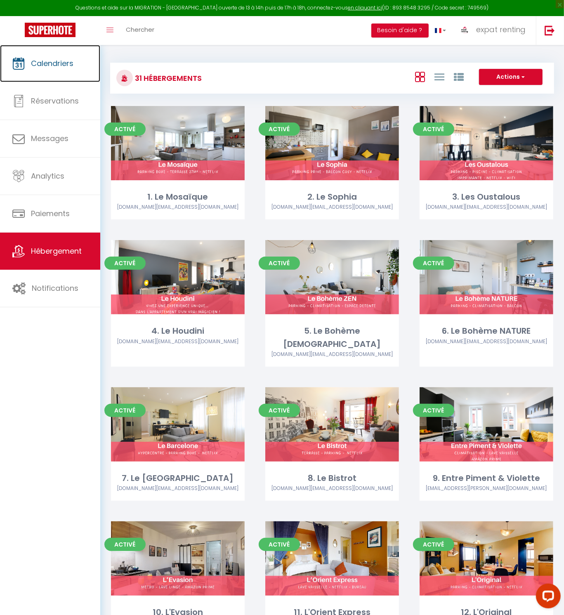
click at [36, 60] on span "Calendriers" at bounding box center [52, 63] width 42 height 10
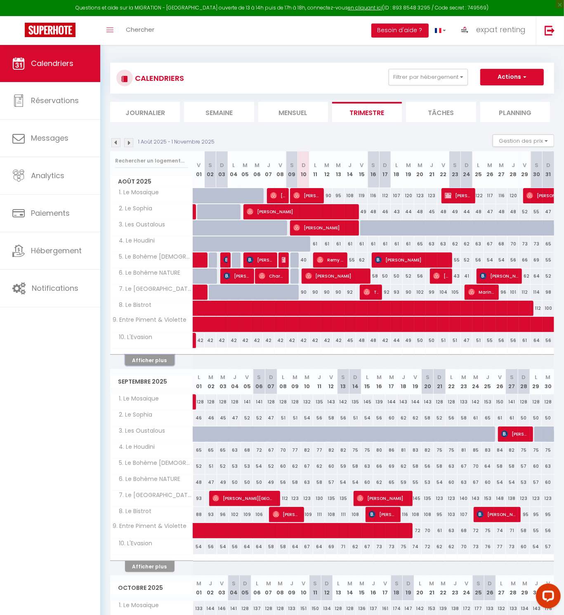
click at [139, 357] on button "Afficher plus" at bounding box center [149, 360] width 49 height 11
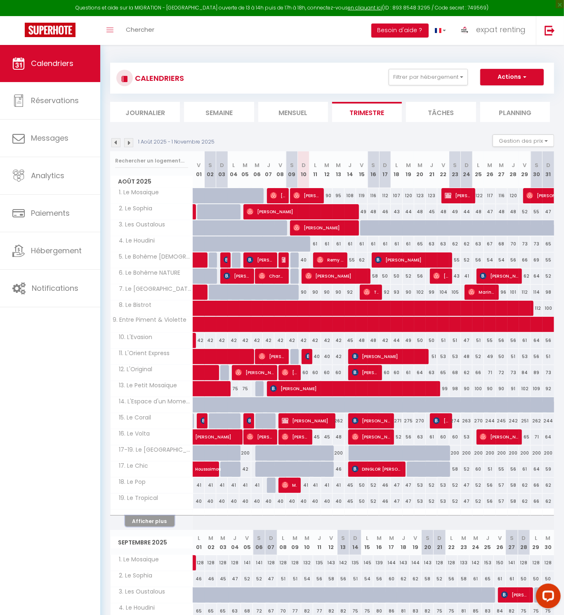
drag, startPoint x: 162, startPoint y: 520, endPoint x: 336, endPoint y: 504, distance: 175.6
click at [162, 520] on button "Afficher plus" at bounding box center [149, 520] width 49 height 11
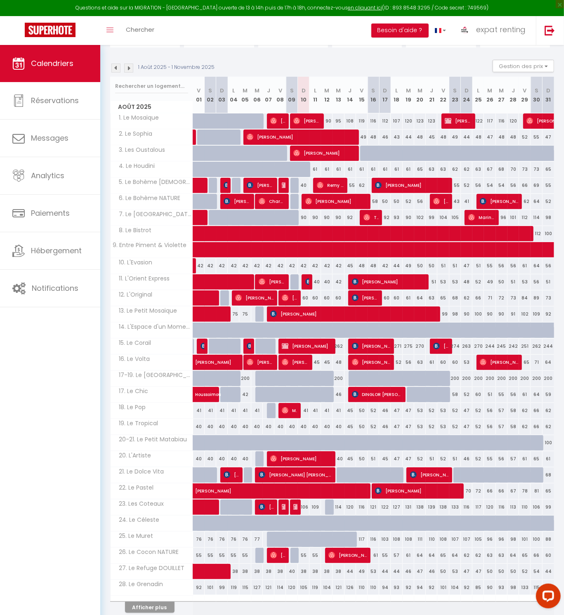
scroll to position [37, 0]
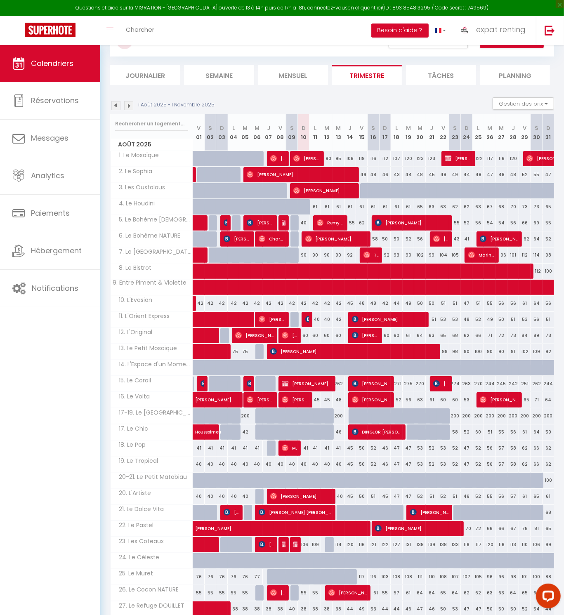
click at [514, 384] on div "242" at bounding box center [513, 383] width 12 height 15
type input "242"
select select "1"
type input "Jeu 28 Août 2025"
type input "Ven 29 Août 2025"
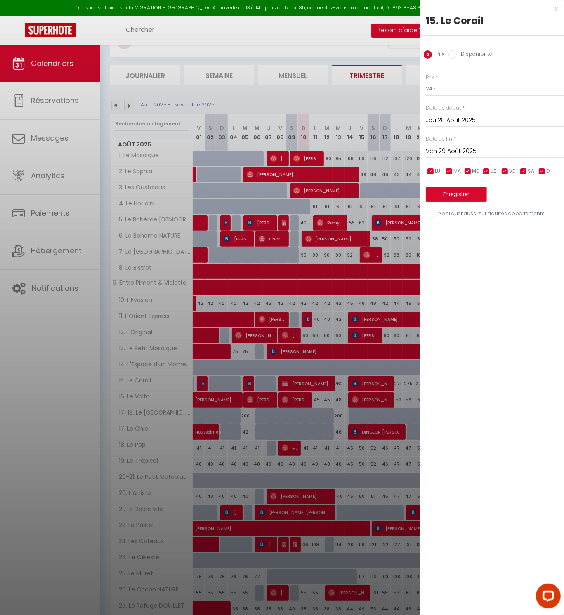
click at [455, 53] on input "Disponibilité" at bounding box center [452, 54] width 8 height 8
radio input "true"
radio input "false"
click at [458, 89] on select "Disponible Indisponible" at bounding box center [495, 89] width 138 height 16
select select "0"
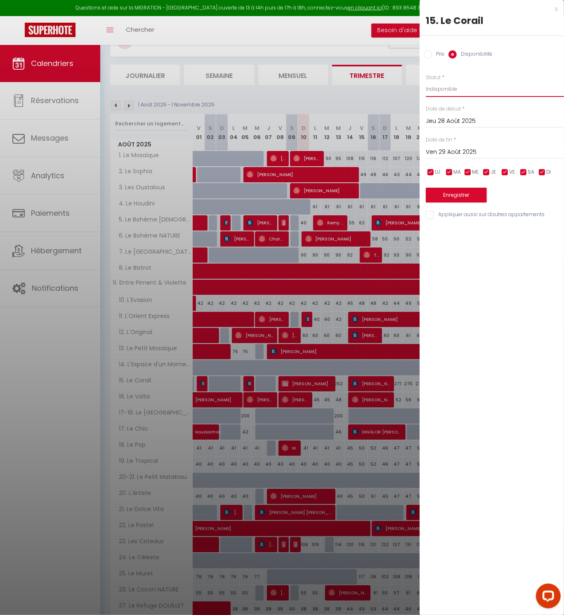
click at [426, 81] on select "Disponible Indisponible" at bounding box center [495, 89] width 138 height 16
click at [465, 195] on button "Enregistrer" at bounding box center [456, 195] width 61 height 15
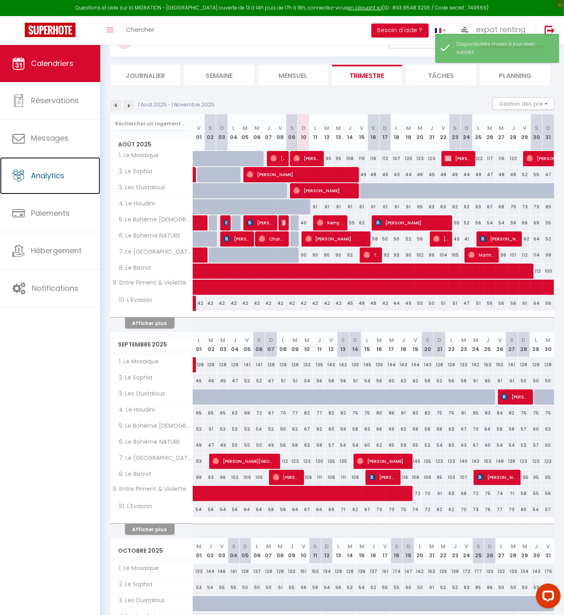
click at [54, 180] on span "Analytics" at bounding box center [47, 175] width 33 height 10
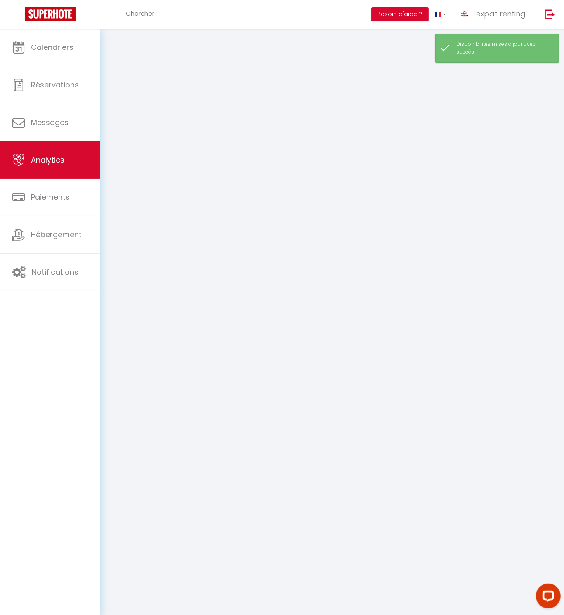
select select "2025"
select select "8"
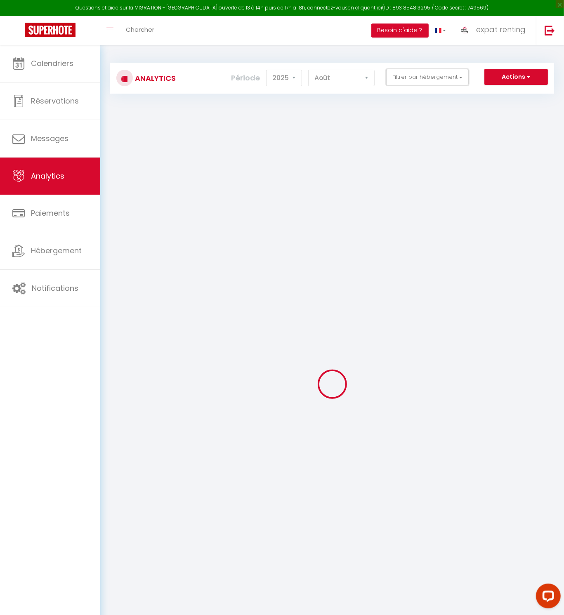
click at [439, 73] on button "Filtrer par hébergement" at bounding box center [427, 77] width 82 height 16
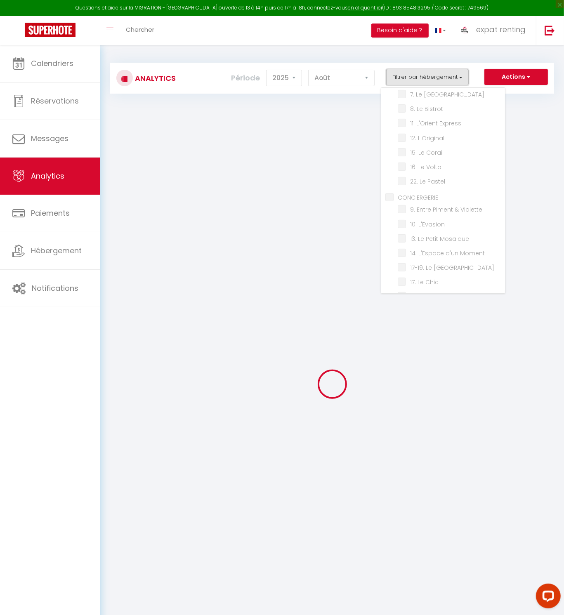
scroll to position [112, 0]
checkbox LOCATION "false"
checkbox Mosaïque "false"
checkbox Sophia "false"
checkbox Oustalous "false"
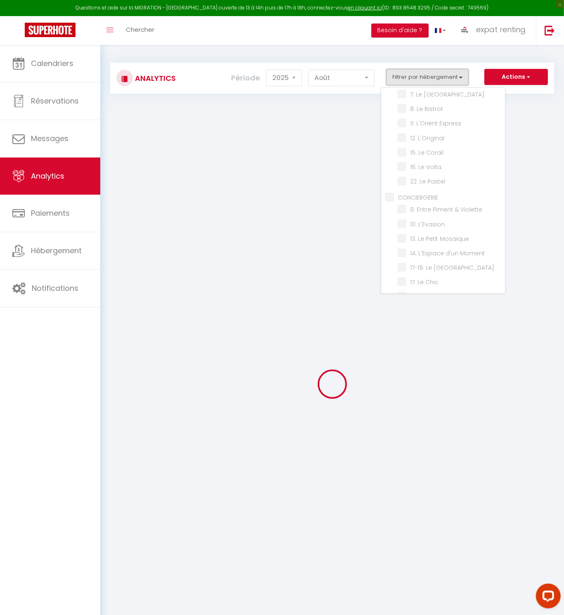
checkbox Houdini "false"
checkbox ZEN "false"
checkbox NATURE "false"
checkbox Barcelone "false"
checkbox Bistrot "false"
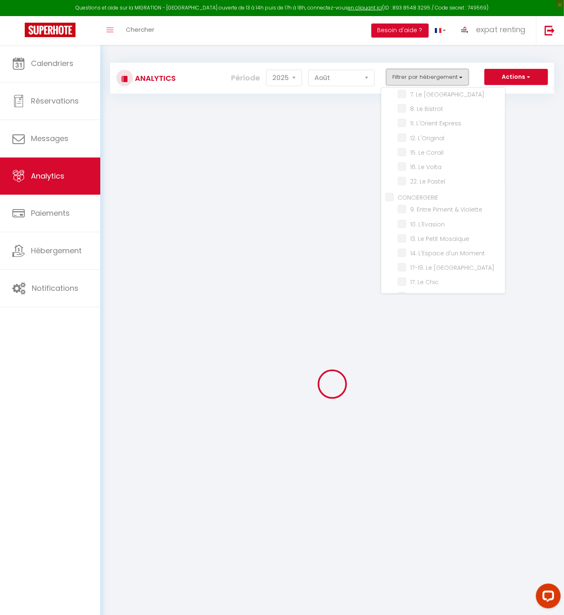
checkbox Express "false"
checkbox L\'Original "false"
checkbox Corail "false"
checkbox Volta "false"
checkbox Pastel "false"
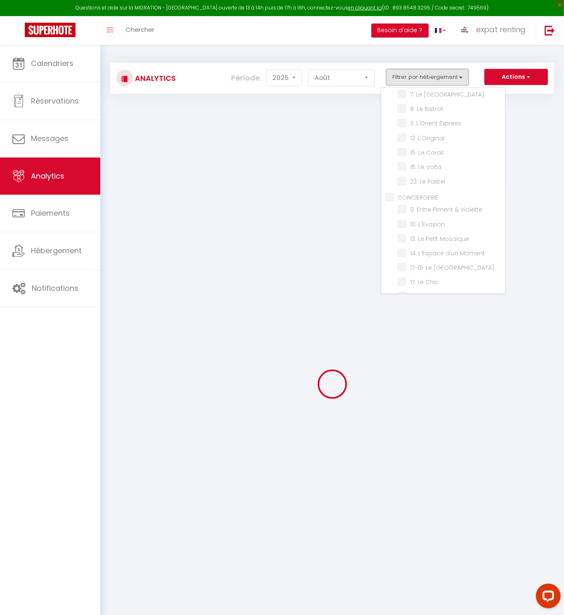
checkbox input "false"
checkbox Violette "false"
checkbox L\'Evasion "false"
checkbox Mosaïque "false"
checkbox Moment "false"
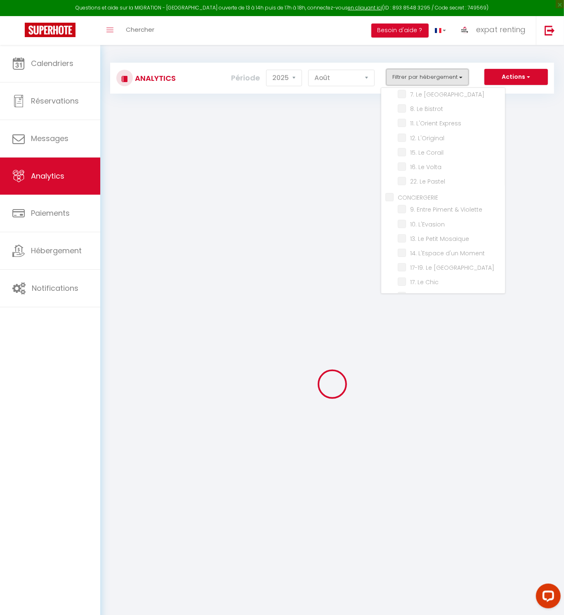
checkbox Matabiau "false"
checkbox Chic "false"
checkbox Pop "false"
checkbox Tropical "false"
checkbox Matabiau "false"
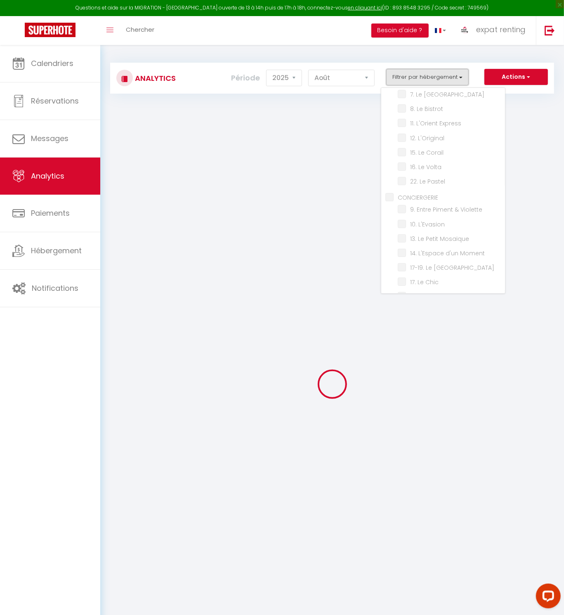
checkbox L\'Artiste "false"
checkbox Vita "false"
checkbox Coteaux "false"
checkbox Céleste "false"
checkbox Muret "false"
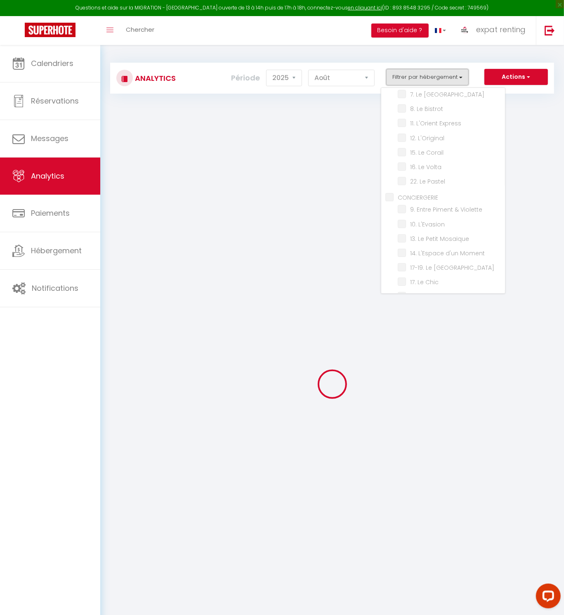
checkbox NATURE "false"
checkbox DOUILLET "false"
checkbox Grenadin "false"
checkbox ZEN "false"
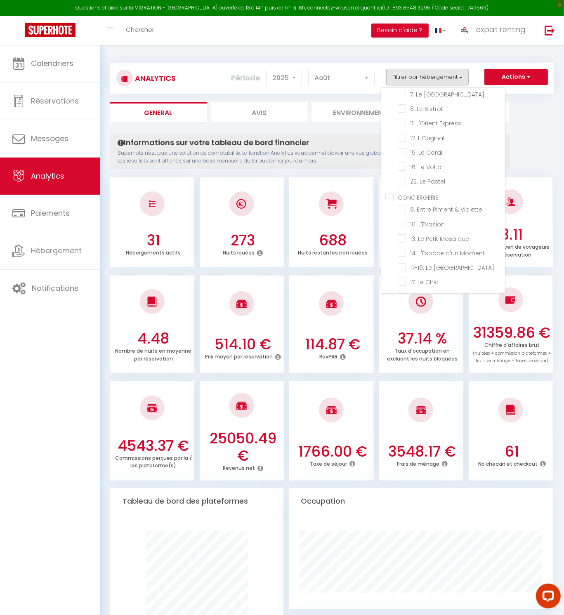
click at [434, 148] on Corail "checkbox" at bounding box center [451, 152] width 107 height 8
checkbox Corail "true"
checkbox Mosaïque "false"
checkbox Sophia "false"
checkbox Oustalous "false"
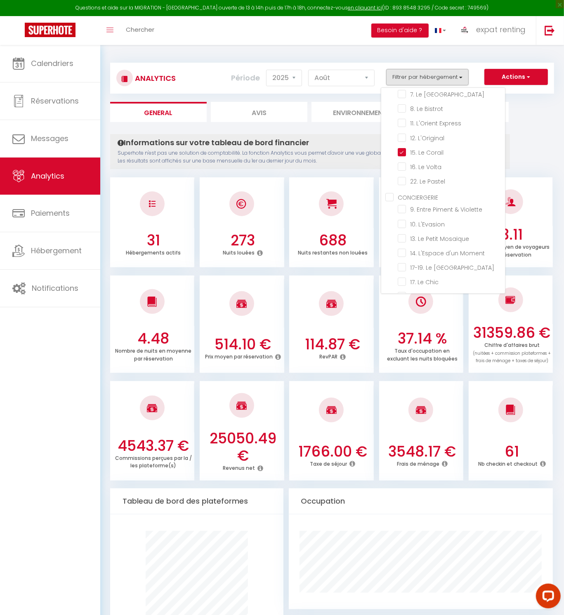
checkbox Houdini "false"
checkbox ZEN "false"
checkbox NATURE "false"
checkbox Barcelone "false"
checkbox Bistrot "false"
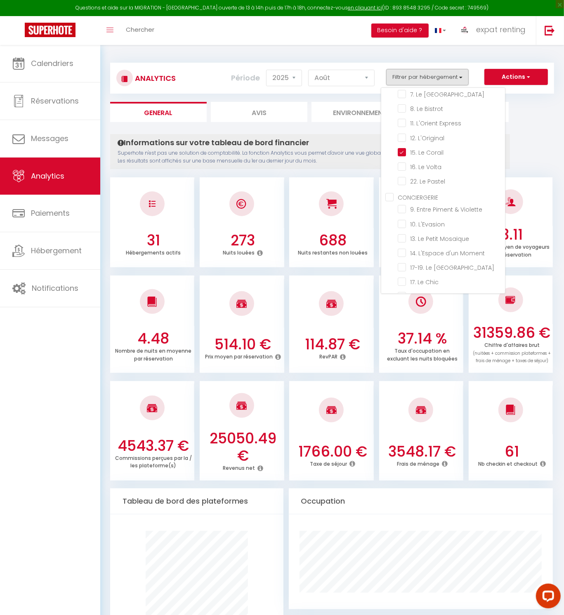
checkbox Express "false"
checkbox L\'Original "false"
checkbox Volta "false"
checkbox Pastel "false"
checkbox Violette "false"
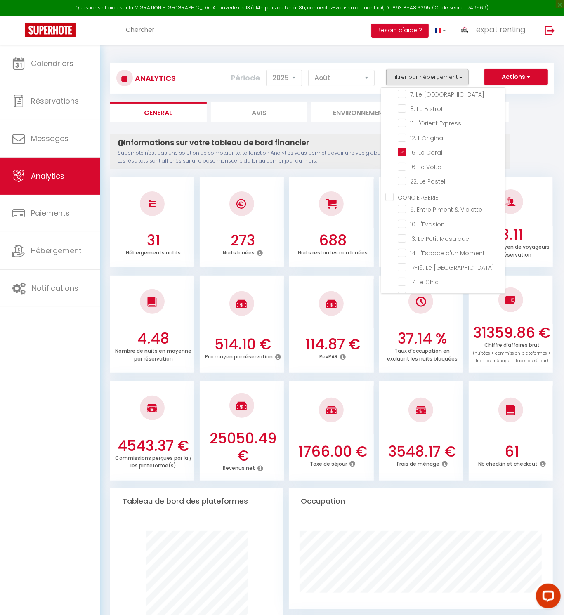
checkbox L\'Evasion "false"
checkbox Mosaïque "false"
checkbox Moment "false"
checkbox Matabiau "false"
checkbox Chic "false"
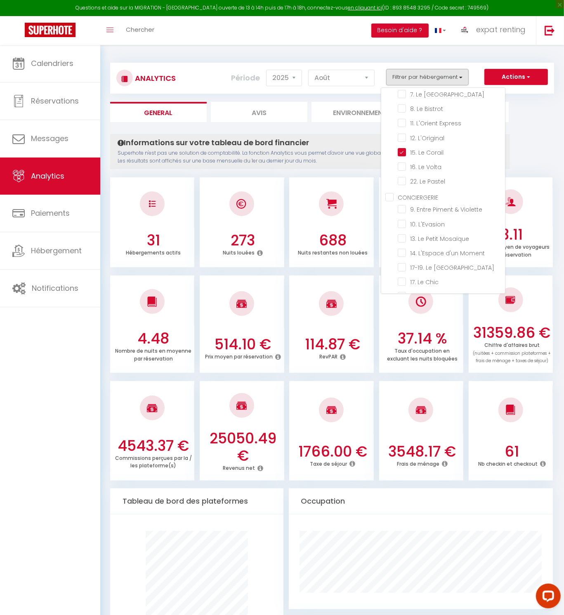
checkbox Pop "false"
checkbox Tropical "false"
checkbox Matabiau "false"
checkbox L\'Artiste "false"
checkbox Vita "false"
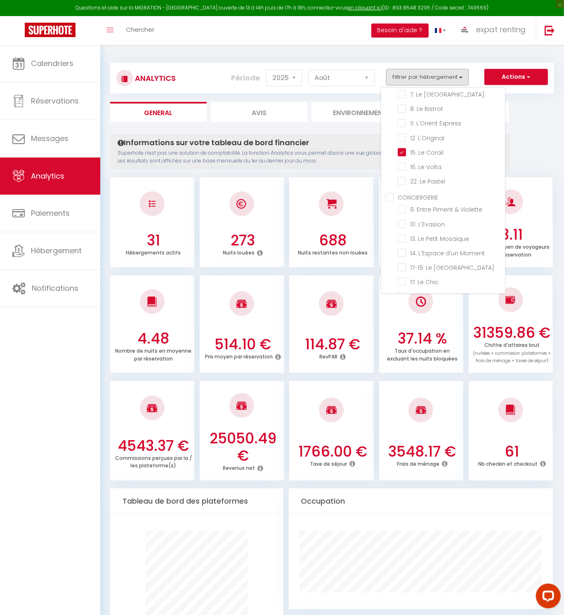
checkbox Coteaux "false"
checkbox Céleste "false"
checkbox Muret "false"
checkbox NATURE "false"
checkbox DOUILLET "false"
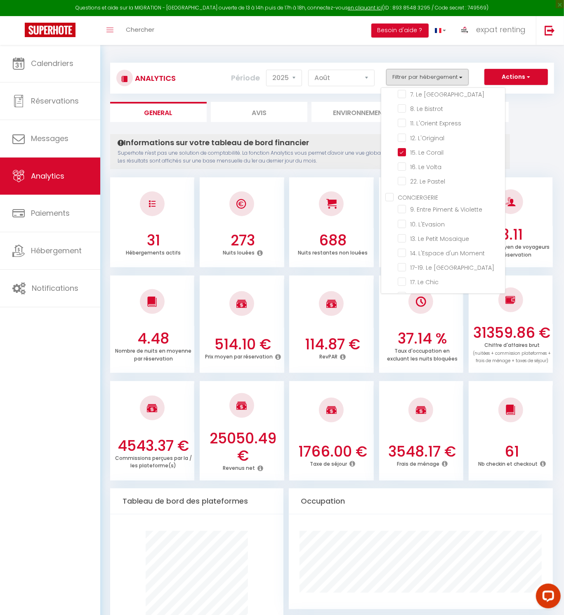
checkbox Grenadin "false"
checkbox ZEN "false"
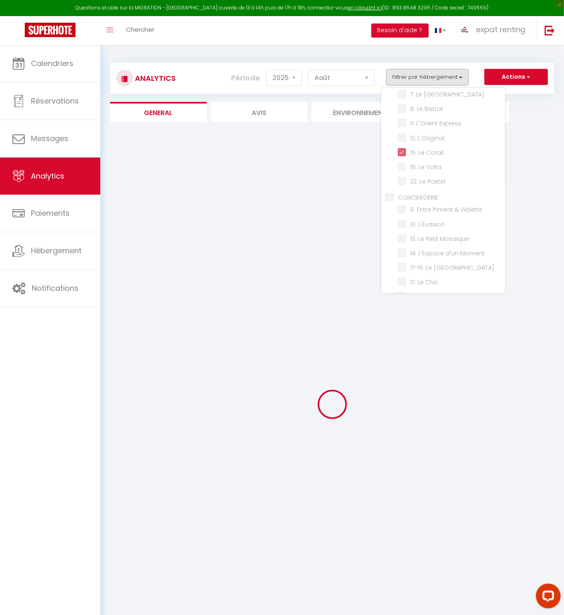
checkbox Mosaïque "false"
checkbox Sophia "false"
checkbox Oustalous "false"
checkbox Houdini "false"
checkbox ZEN "false"
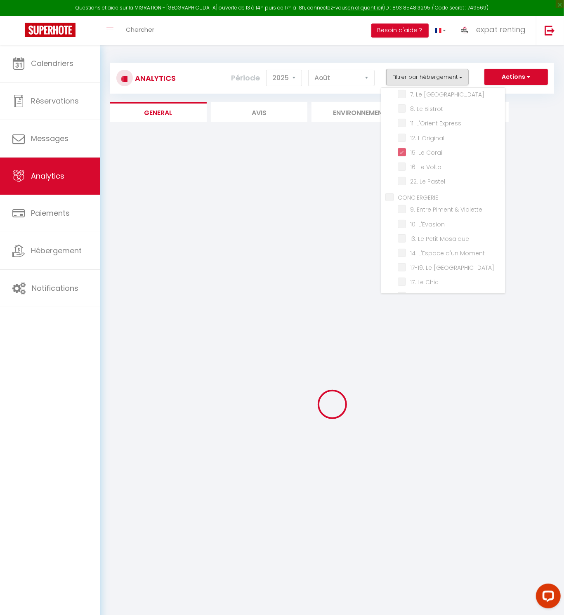
checkbox NATURE "false"
checkbox Barcelone "false"
checkbox Bistrot "false"
checkbox Express "false"
checkbox L\'Original "false"
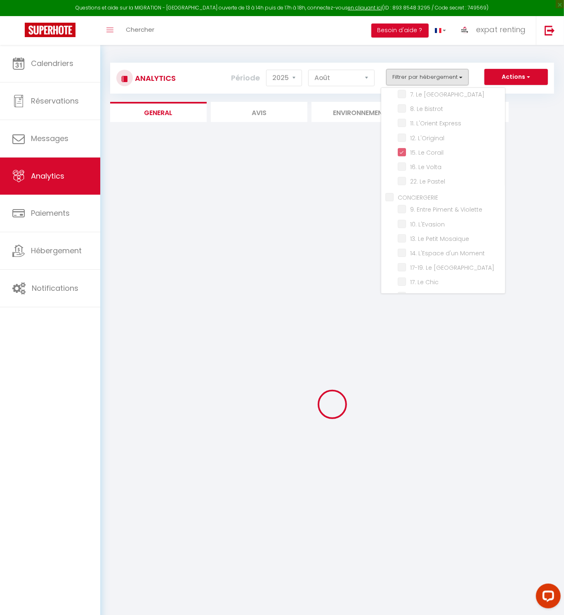
checkbox Volta "false"
checkbox Pastel "false"
checkbox Violette "false"
checkbox L\'Evasion "false"
checkbox Mosaïque "false"
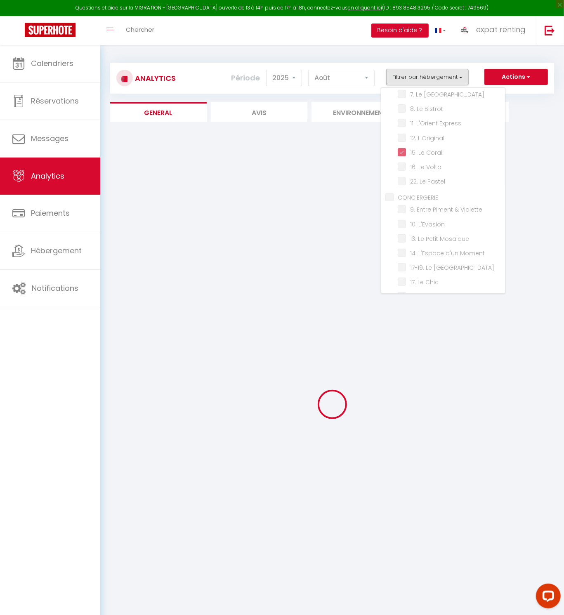
checkbox Moment "false"
checkbox Matabiau "false"
checkbox Chic "false"
checkbox Pop "false"
checkbox Tropical "false"
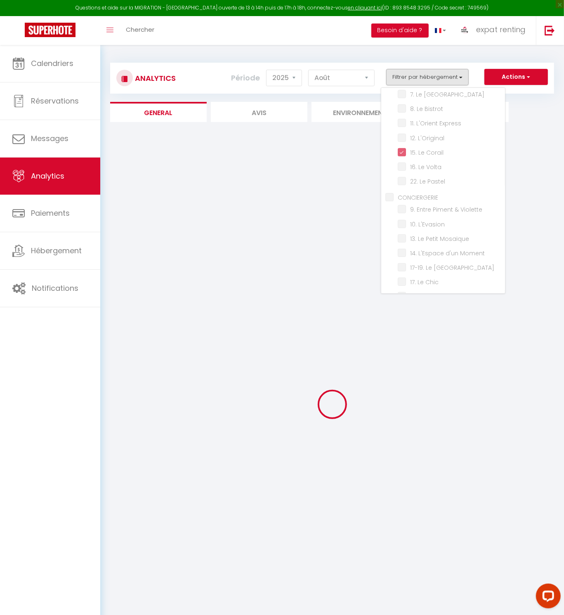
checkbox Matabiau "false"
checkbox L\'Artiste "false"
checkbox Vita "false"
checkbox Coteaux "false"
checkbox Céleste "false"
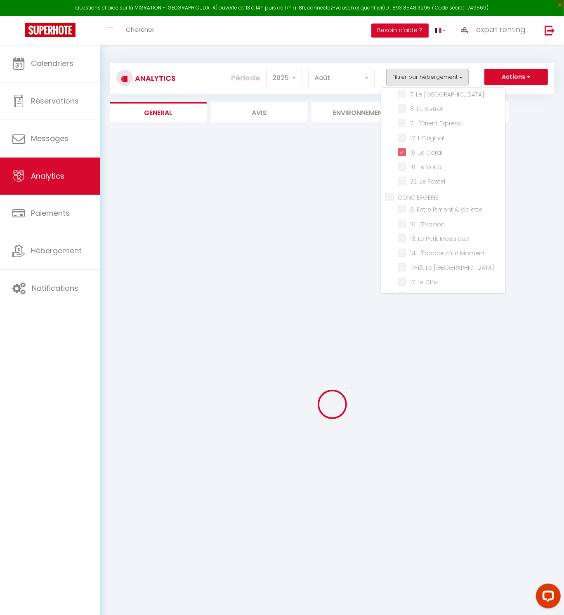
checkbox Muret "false"
checkbox NATURE "false"
checkbox DOUILLET "false"
checkbox Grenadin "false"
checkbox ZEN "false"
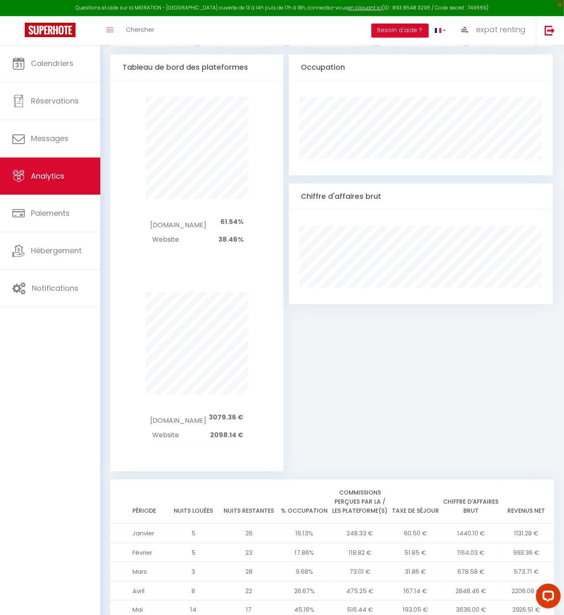
scroll to position [409, 0]
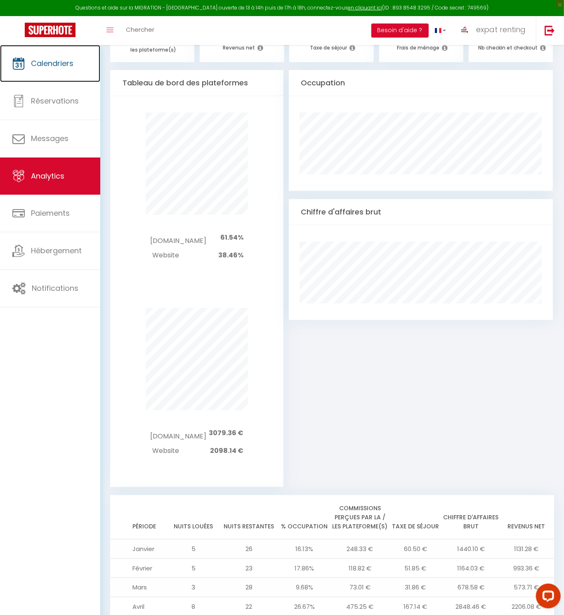
click at [55, 76] on link "Calendriers" at bounding box center [50, 63] width 100 height 37
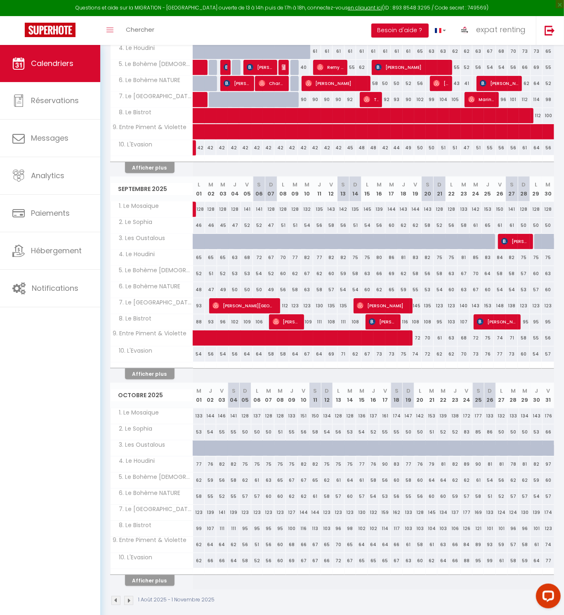
scroll to position [195, 0]
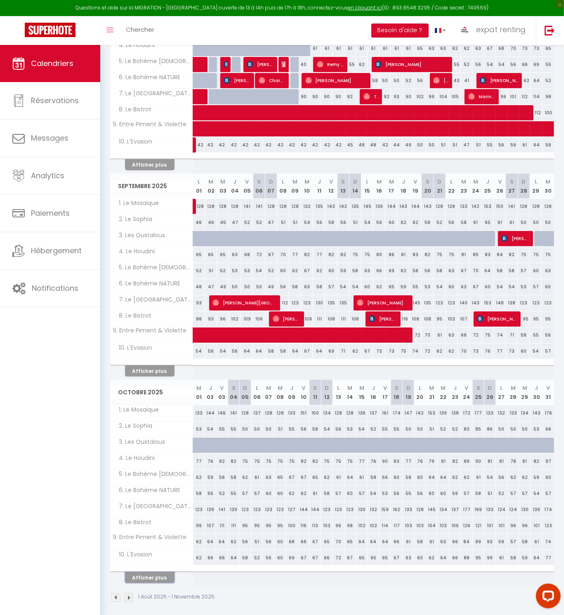
click at [151, 573] on button "Afficher plus" at bounding box center [149, 577] width 49 height 11
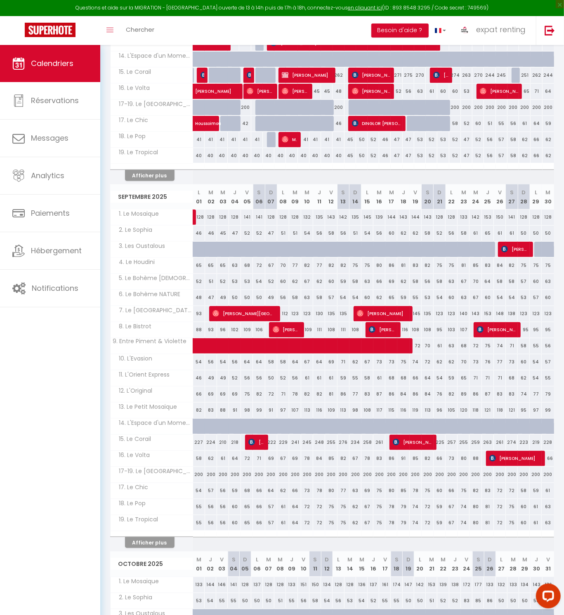
scroll to position [675, 0]
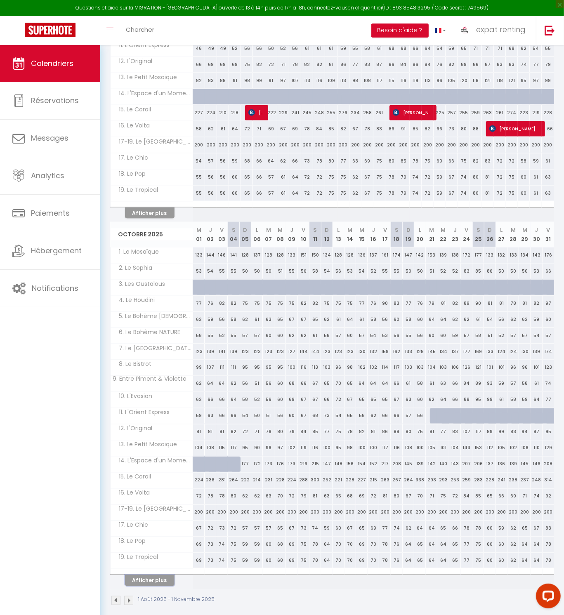
drag, startPoint x: 145, startPoint y: 576, endPoint x: 149, endPoint y: 573, distance: 5.4
click at [145, 576] on button "Afficher plus" at bounding box center [149, 580] width 49 height 11
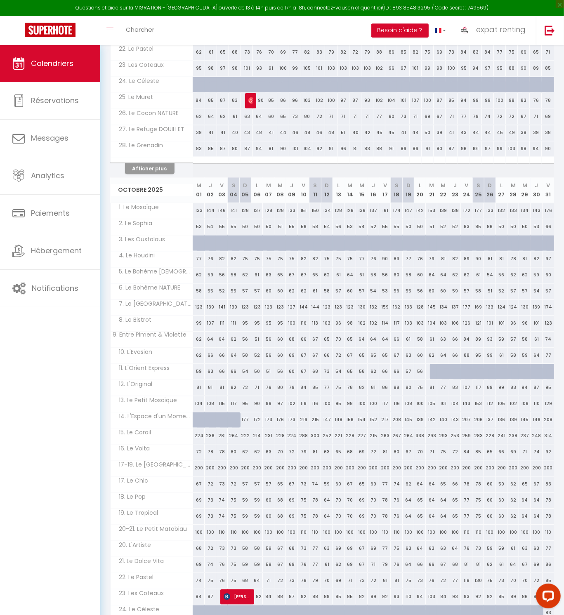
scroll to position [1154, 0]
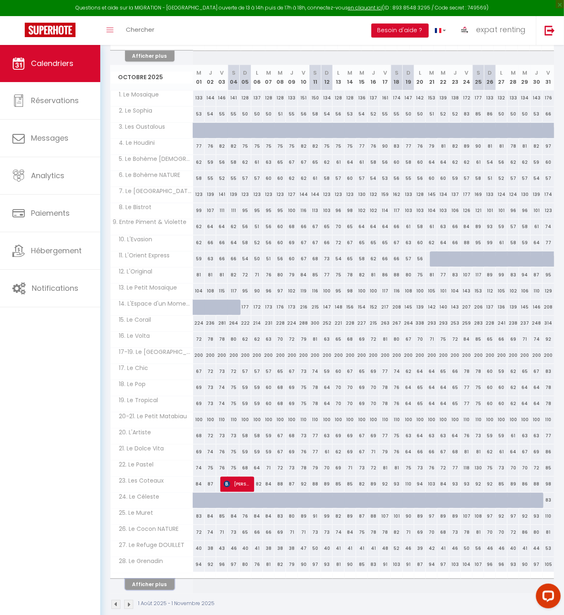
click at [156, 579] on button "Afficher plus" at bounding box center [149, 584] width 49 height 11
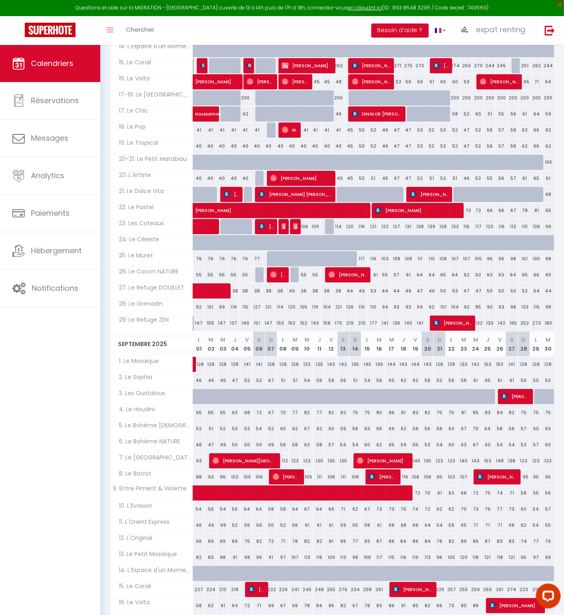
scroll to position [242, 0]
